Goal: Task Accomplishment & Management: Use online tool/utility

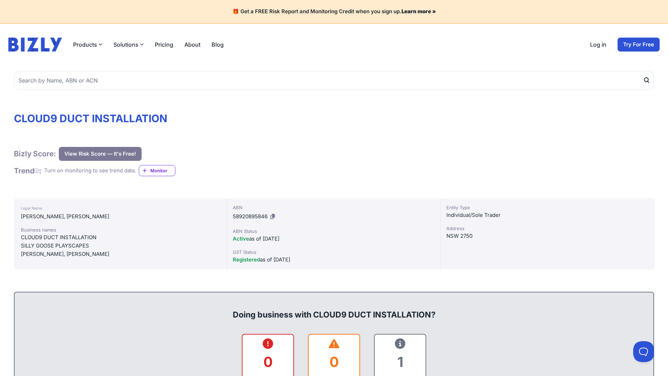
click at [273, 216] on icon at bounding box center [272, 216] width 5 height 5
click at [160, 170] on span "Monitor" at bounding box center [162, 170] width 25 height 7
click at [99, 153] on button "View Risk Score — It's Free!" at bounding box center [100, 154] width 83 height 14
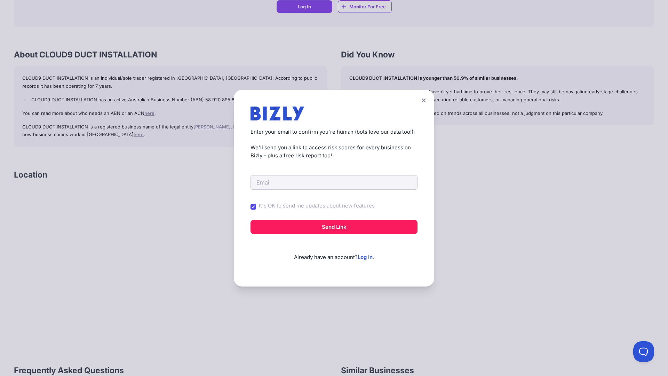
scroll to position [233, 0]
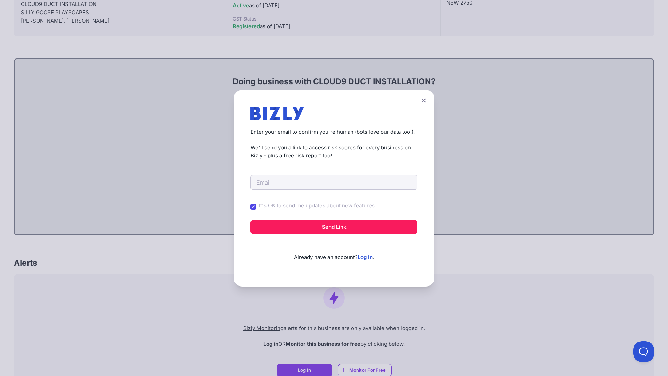
click at [334, 132] on p "Enter your email to confirm you're human (bots love our data too!)." at bounding box center [334, 132] width 167 height 8
click at [334, 188] on input "email" at bounding box center [334, 182] width 167 height 15
click at [334, 227] on button "Send Link" at bounding box center [334, 227] width 167 height 14
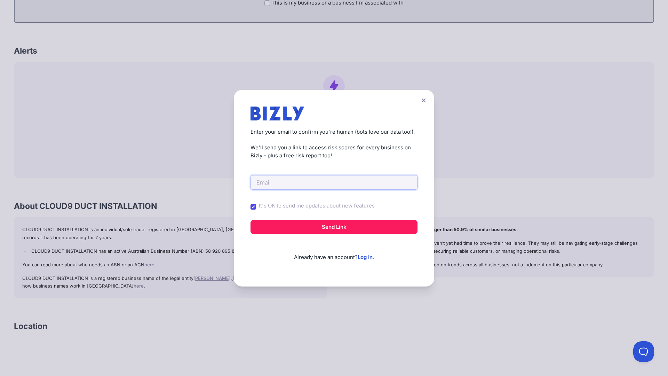
scroll to position [75, 0]
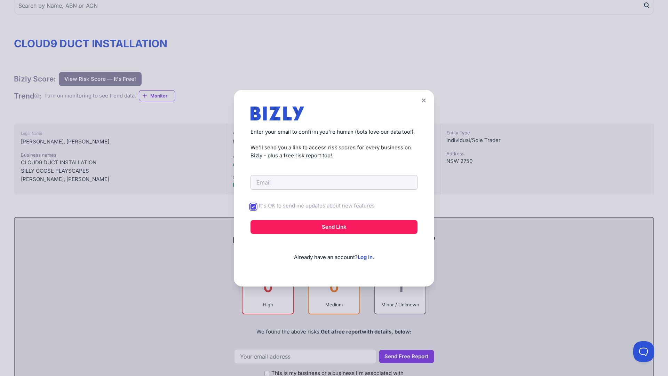
click at [253, 206] on input "It's OK to send me updates about new features" at bounding box center [254, 207] width 6 height 6
checkbox input "false"
click at [424, 100] on icon at bounding box center [424, 100] width 4 height 4
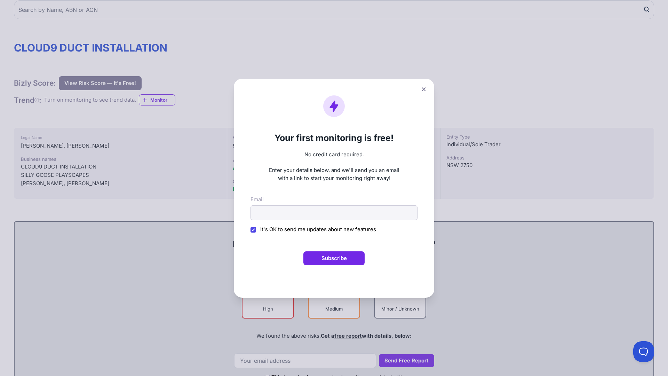
scroll to position [0, 0]
